Goal: Obtain resource: Download file/media

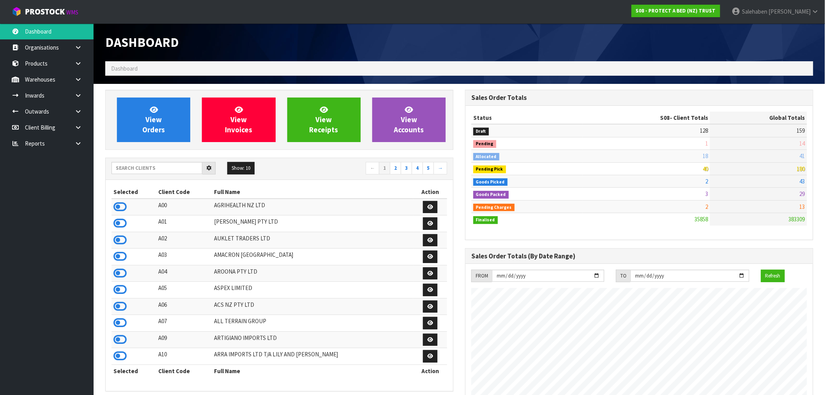
scroll to position [591, 360]
click at [162, 171] on input "text" at bounding box center [156, 168] width 91 height 12
click at [79, 138] on link at bounding box center [81, 143] width 25 height 16
click at [30, 172] on link "CWL" at bounding box center [47, 176] width 94 height 16
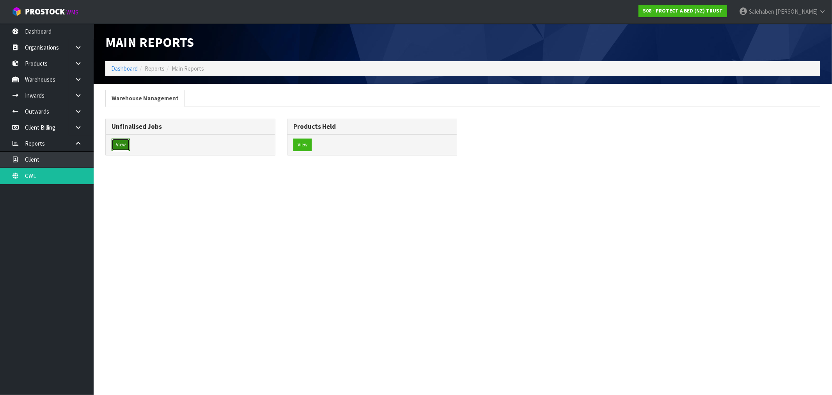
click at [115, 145] on button "View" at bounding box center [120, 144] width 18 height 12
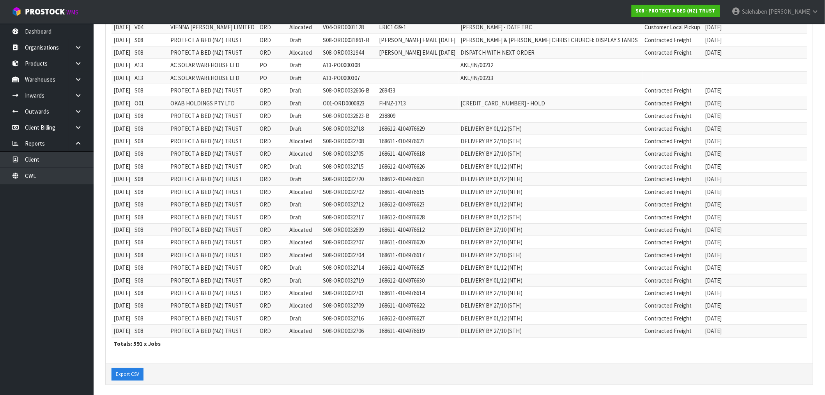
scroll to position [166, 0]
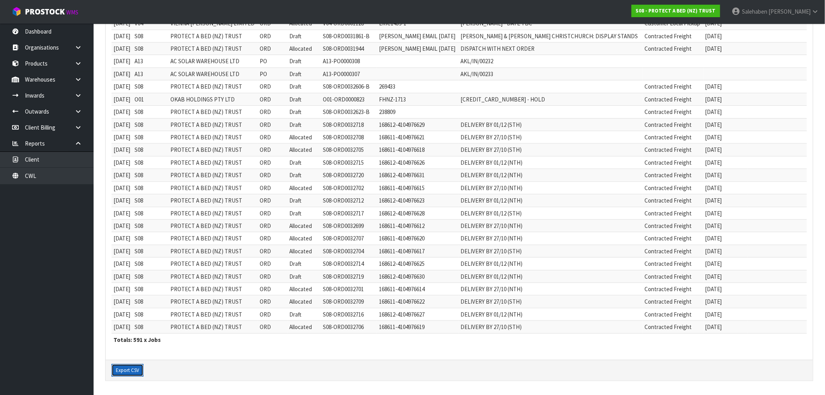
click at [125, 369] on button "Export CSV" at bounding box center [127, 370] width 32 height 12
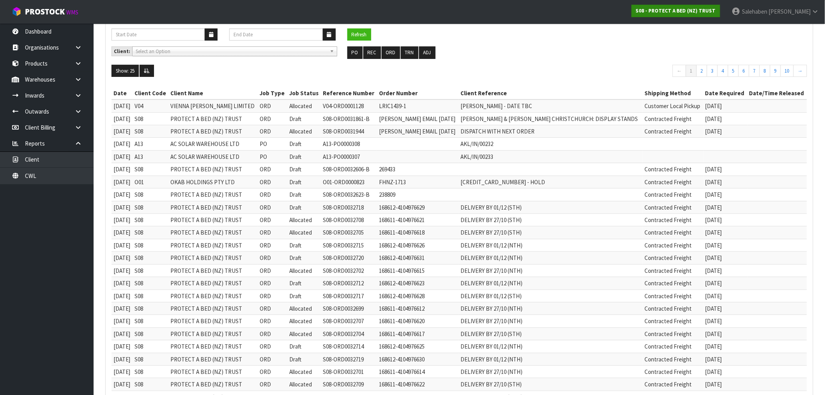
scroll to position [0, 0]
